Goal: Information Seeking & Learning: Learn about a topic

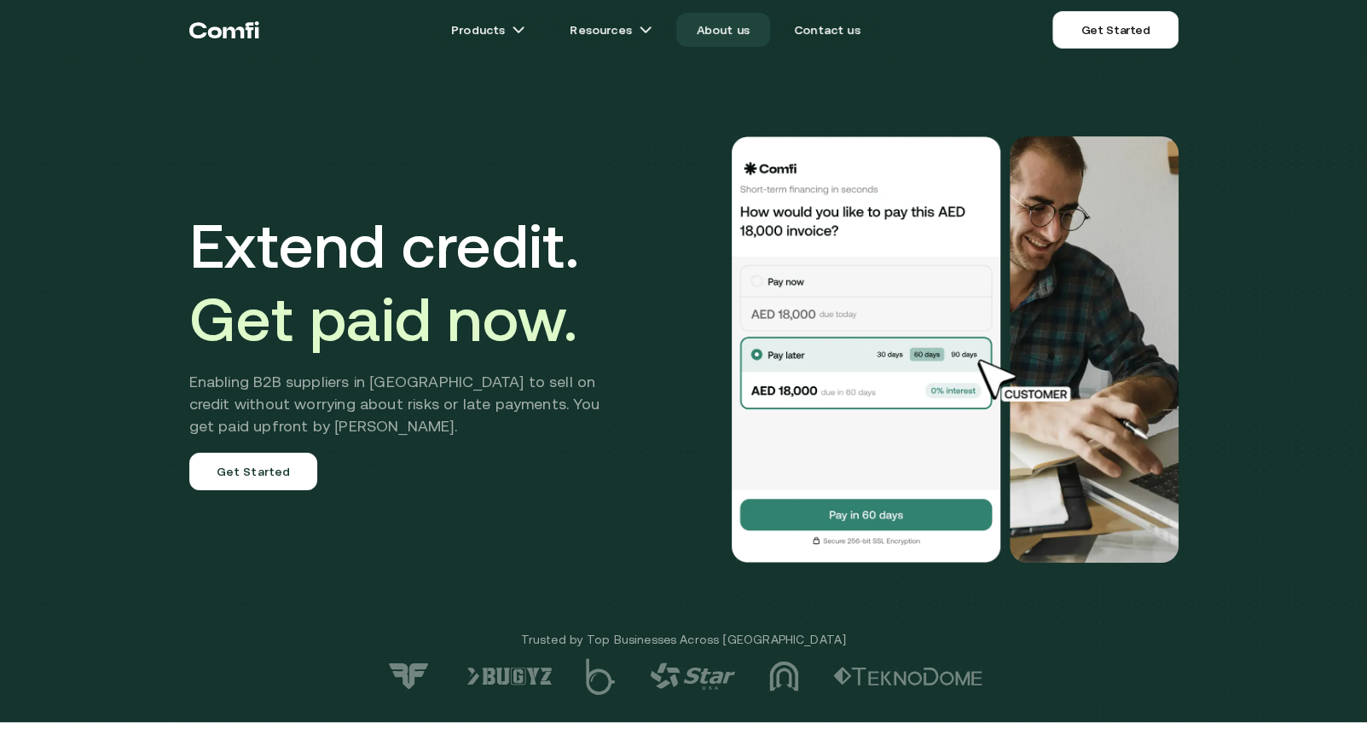
click at [739, 26] on link "About us" at bounding box center [723, 30] width 94 height 34
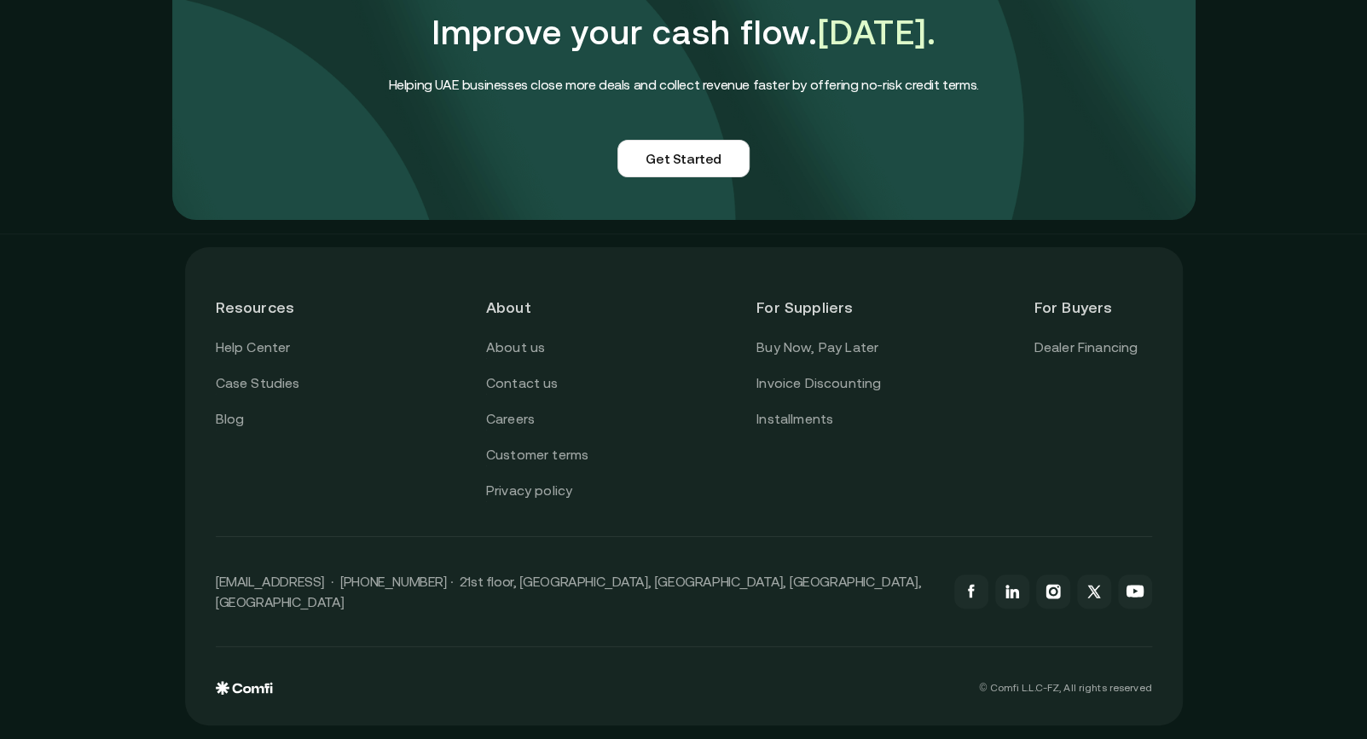
scroll to position [4184, 0]
click at [1100, 358] on link "Dealer Financing" at bounding box center [1085, 348] width 104 height 22
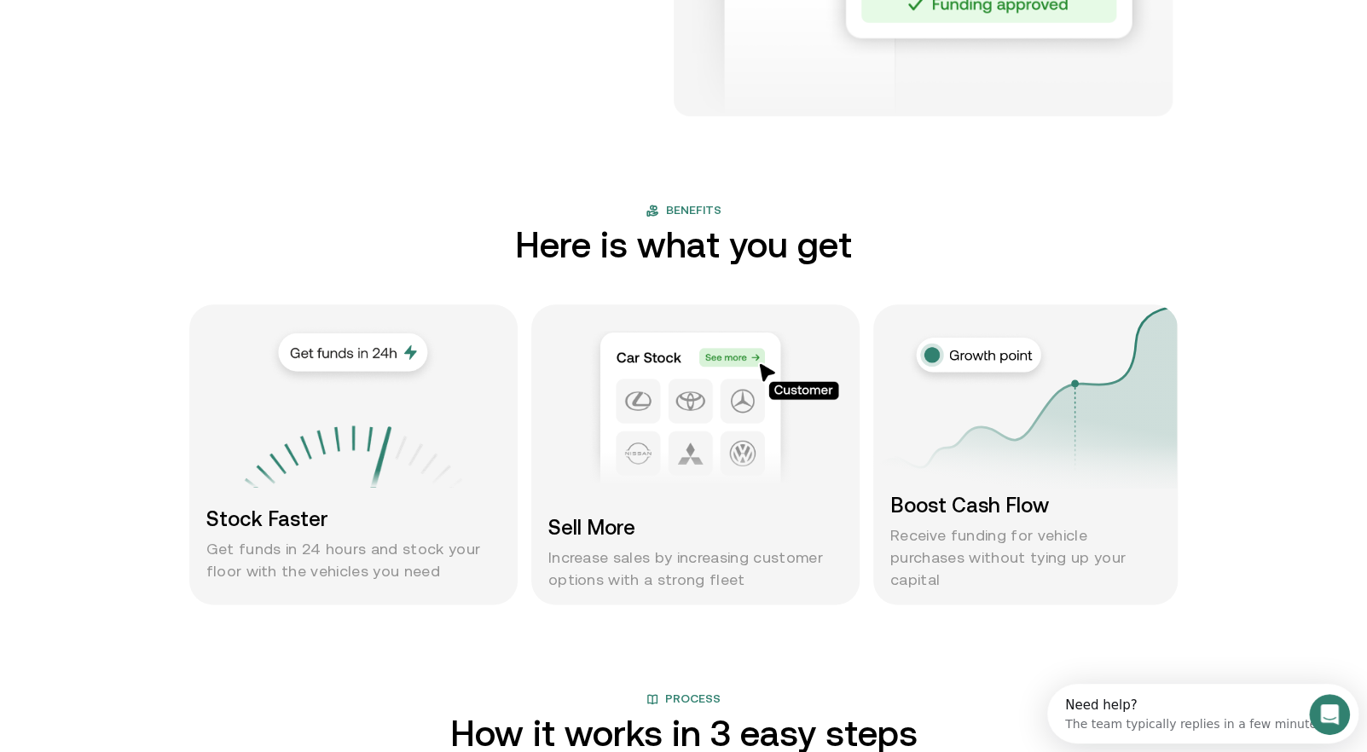
scroll to position [1064, 0]
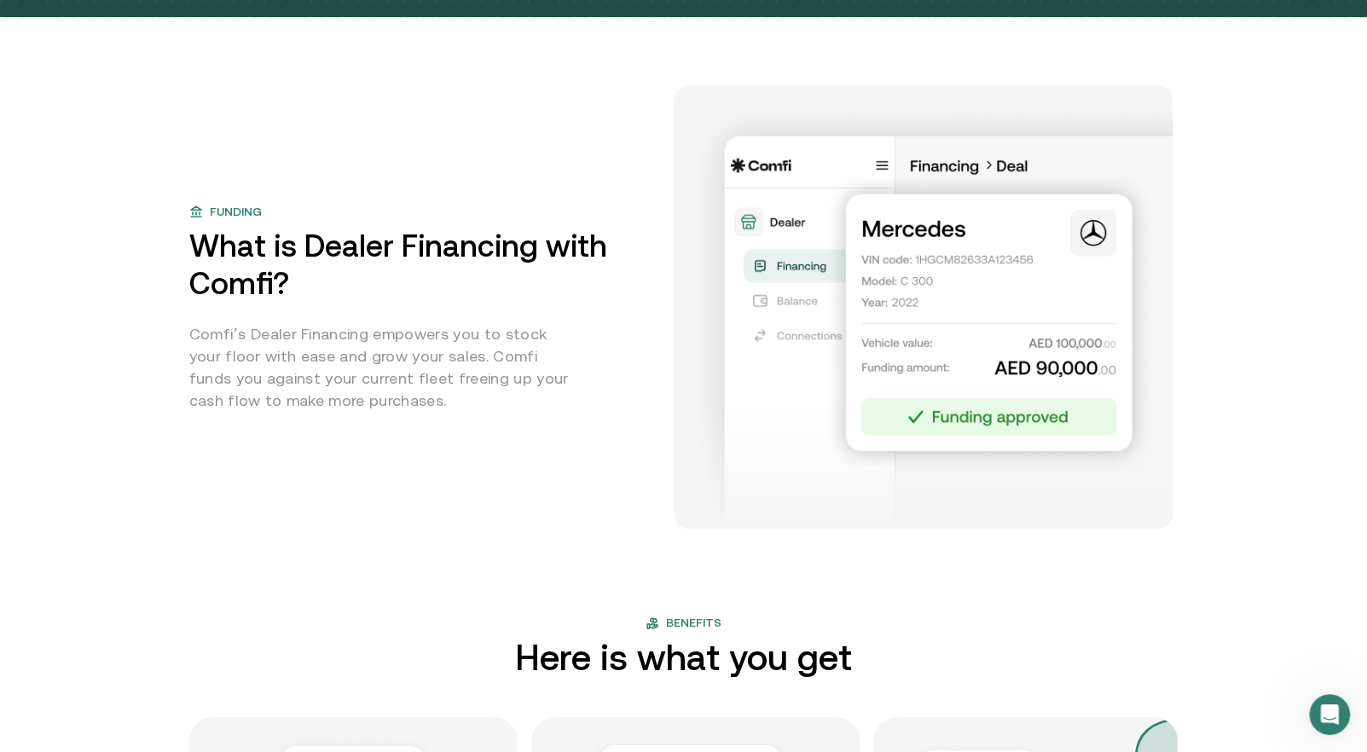
scroll to position [693, 0]
